Goal: Transaction & Acquisition: Obtain resource

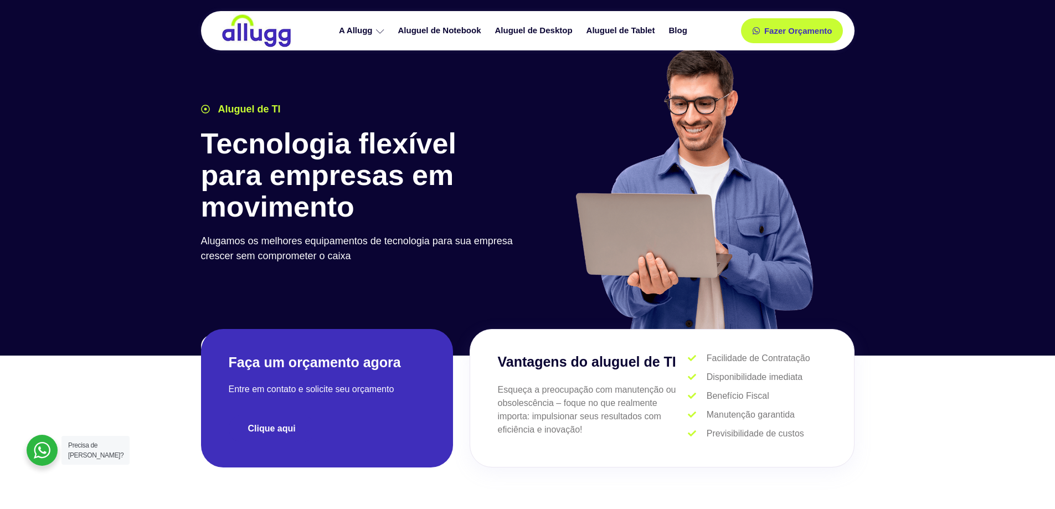
click at [285, 423] on link "Clique aqui" at bounding box center [272, 429] width 86 height 28
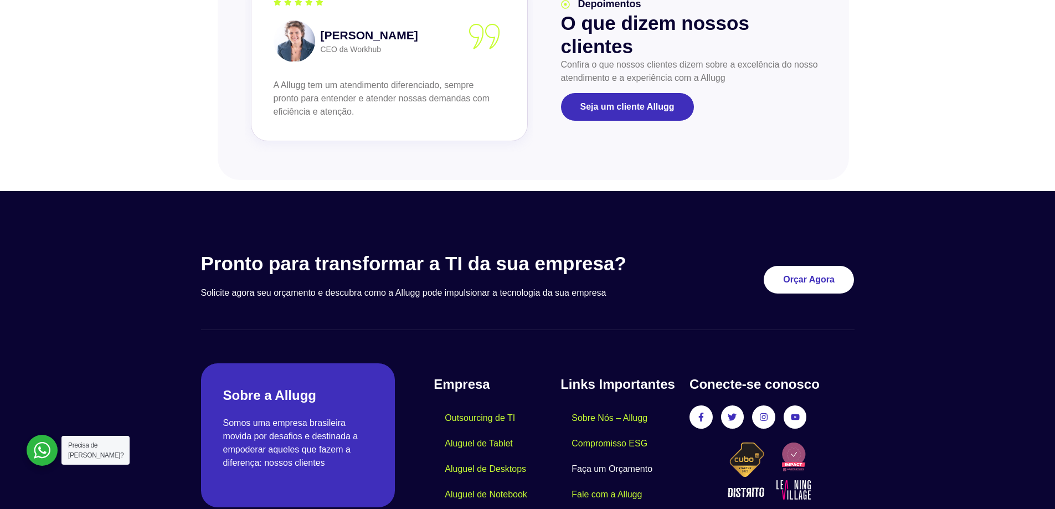
scroll to position [1324, 0]
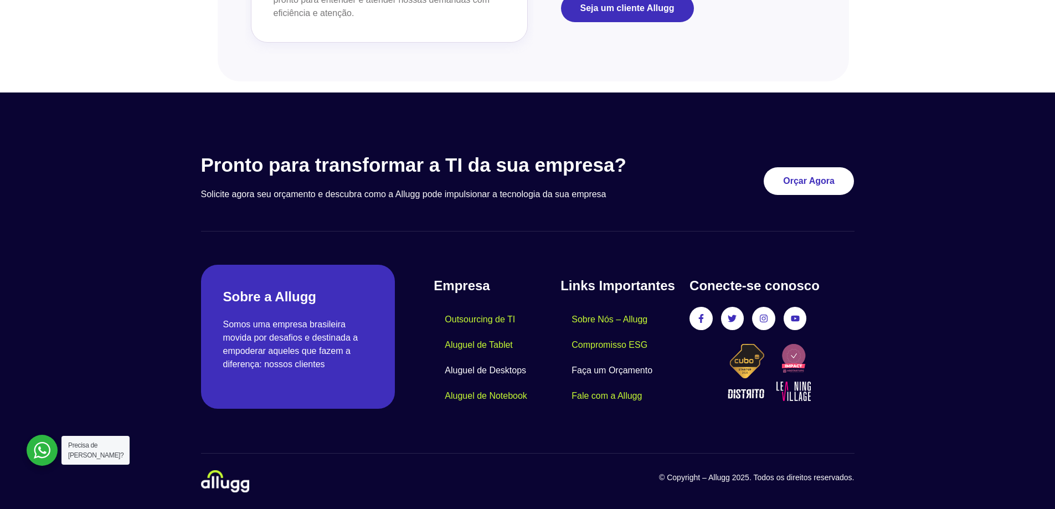
click at [486, 374] on link "Aluguel de Desktops" at bounding box center [486, 370] width 104 height 25
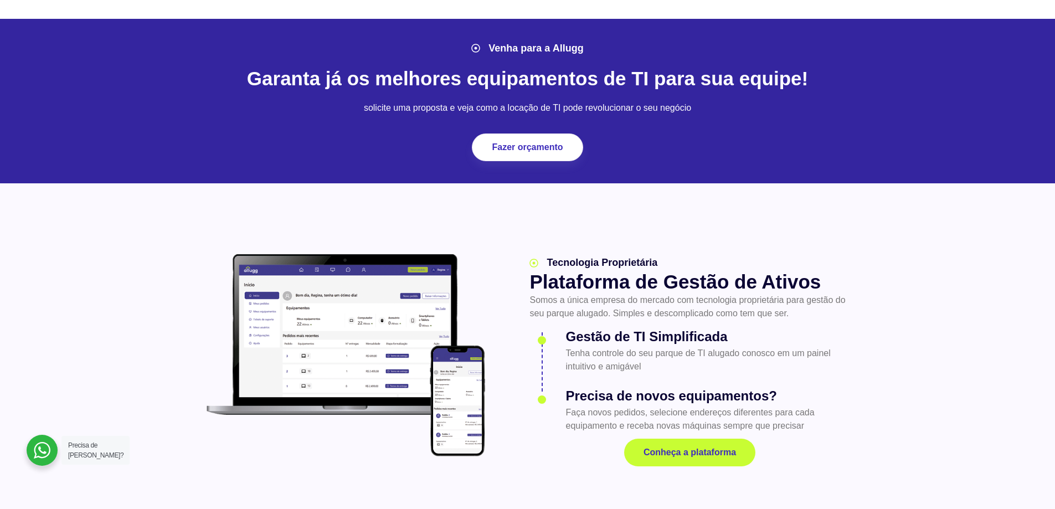
scroll to position [1330, 0]
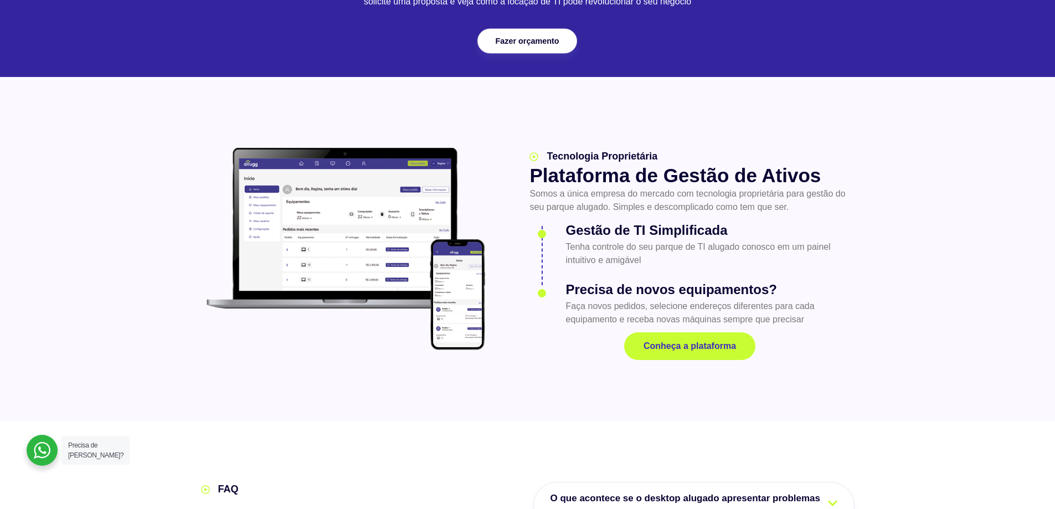
click at [547, 48] on link "Fazer orçamento" at bounding box center [528, 41] width 100 height 25
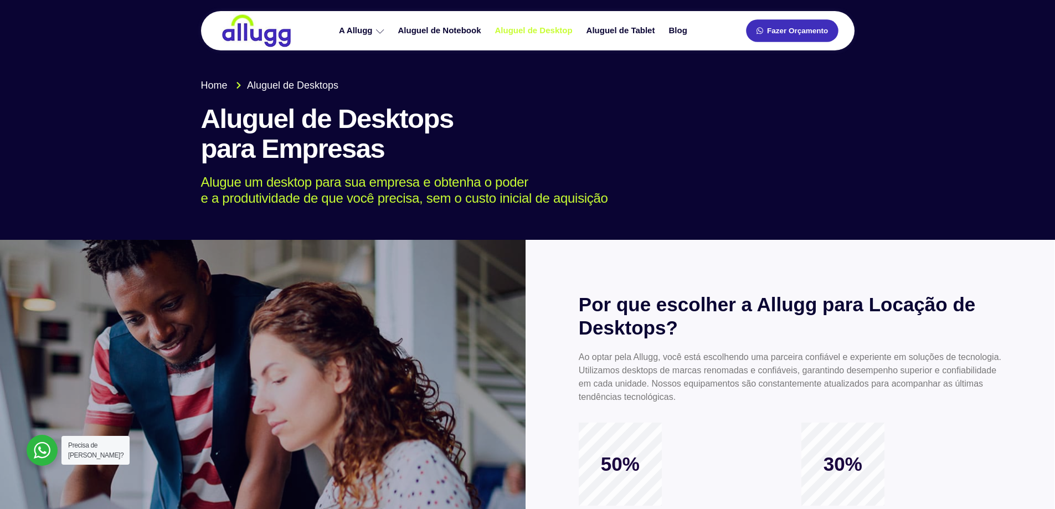
click at [783, 33] on span "Fazer Orçamento" at bounding box center [797, 31] width 61 height 8
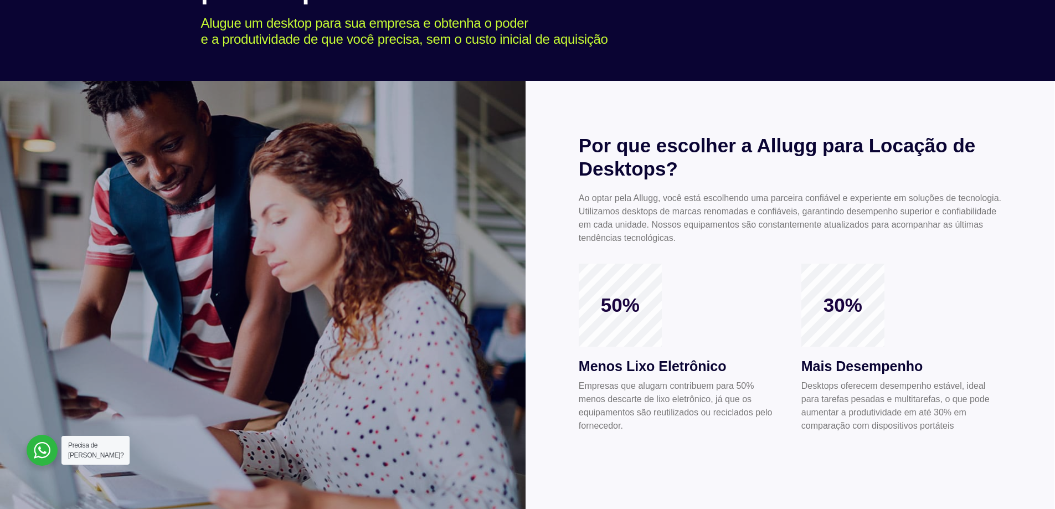
scroll to position [166, 0]
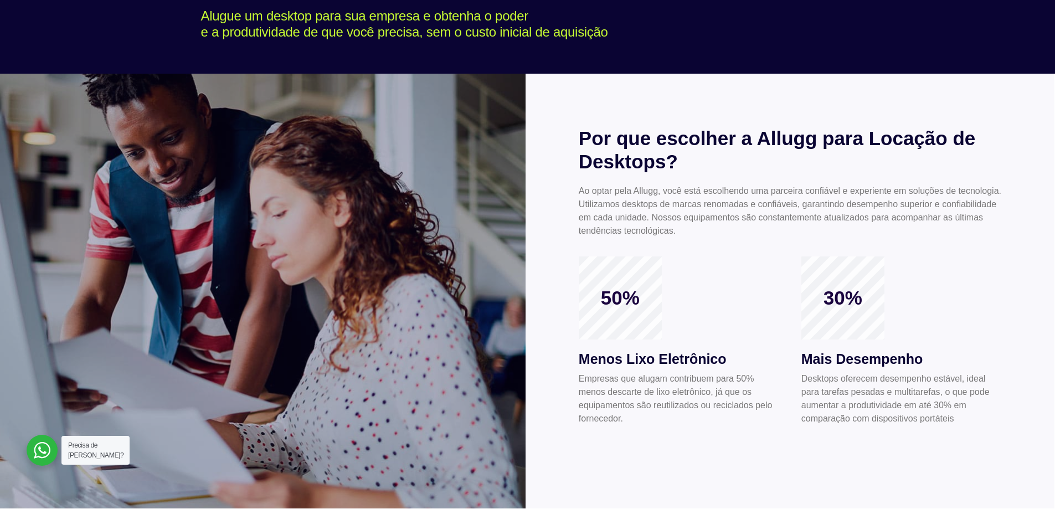
click at [742, 300] on div "50% Menos Lixo Eletrônico Empresas que alugam contribuem para 50% menos descart…" at bounding box center [679, 345] width 201 height 177
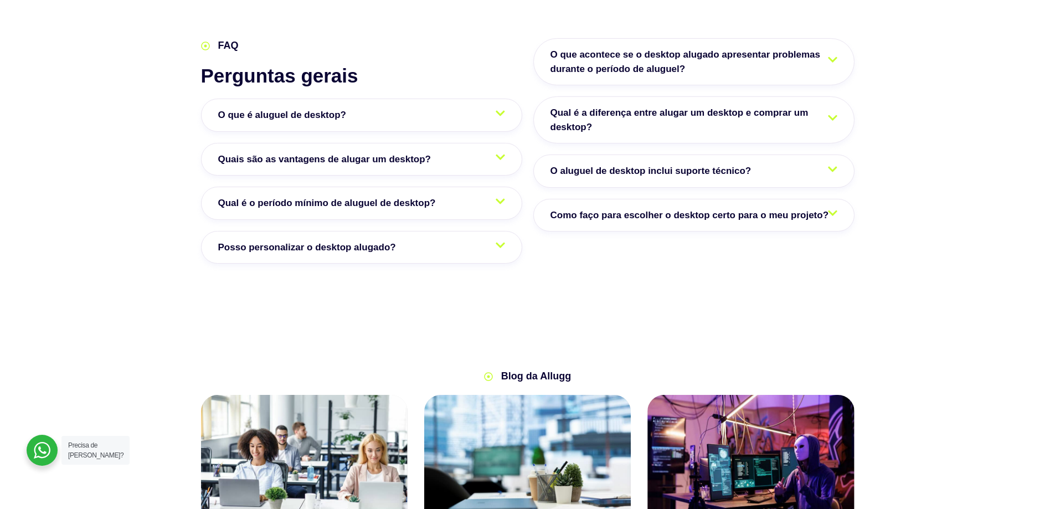
scroll to position [1773, 0]
